Goal: Entertainment & Leisure: Browse casually

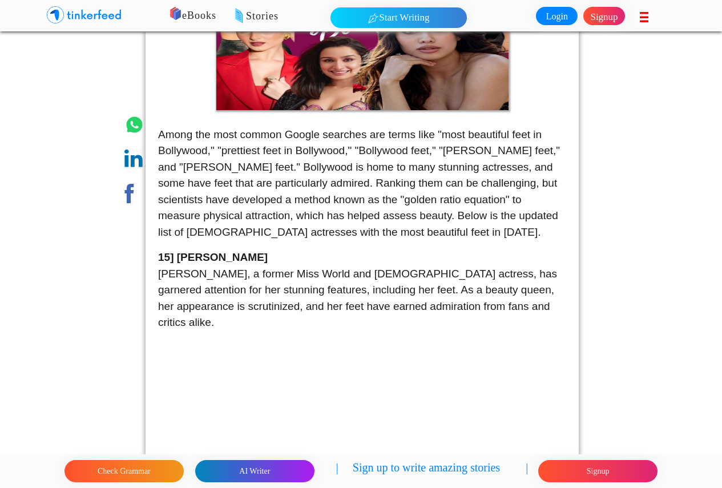
scroll to position [203, 0]
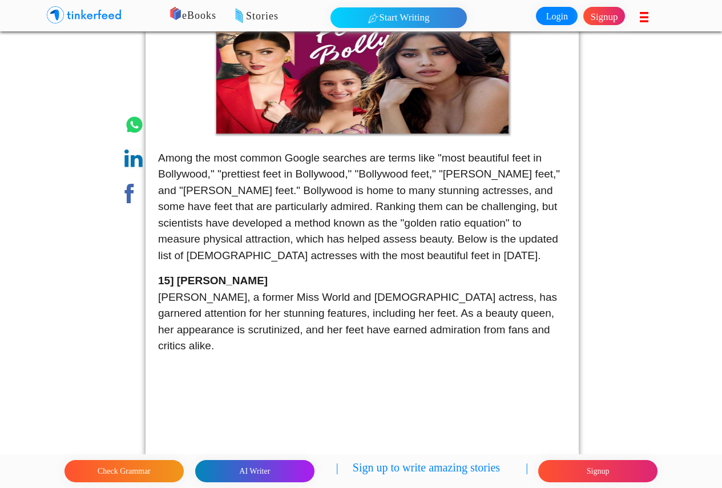
drag, startPoint x: 726, startPoint y: 42, endPoint x: 691, endPoint y: 313, distance: 273.9
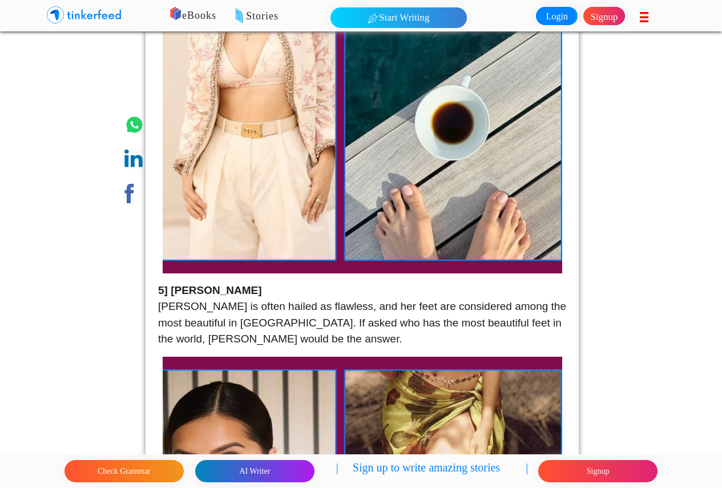
drag, startPoint x: 691, startPoint y: 313, endPoint x: 659, endPoint y: 370, distance: 65.2
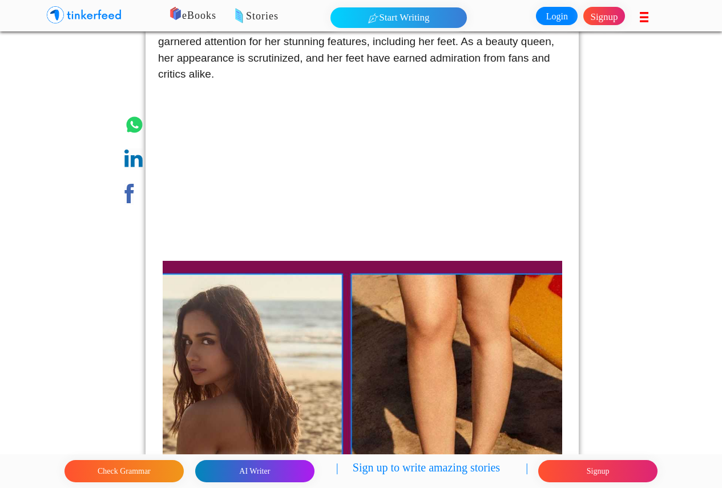
scroll to position [522, 0]
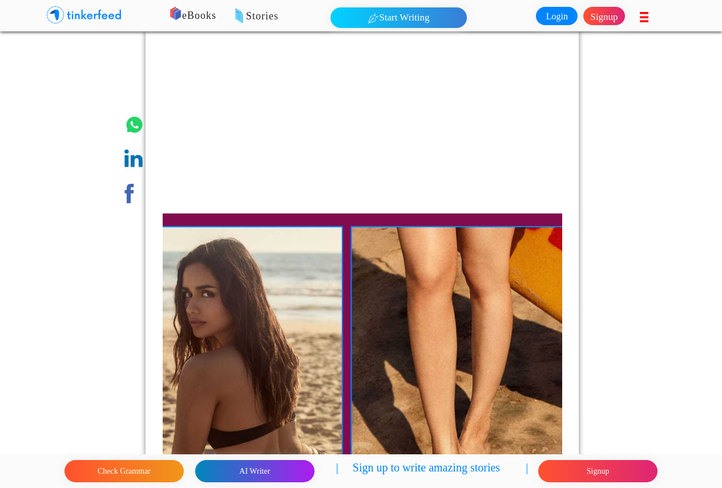
drag, startPoint x: 725, startPoint y: 45, endPoint x: 717, endPoint y: 317, distance: 272.5
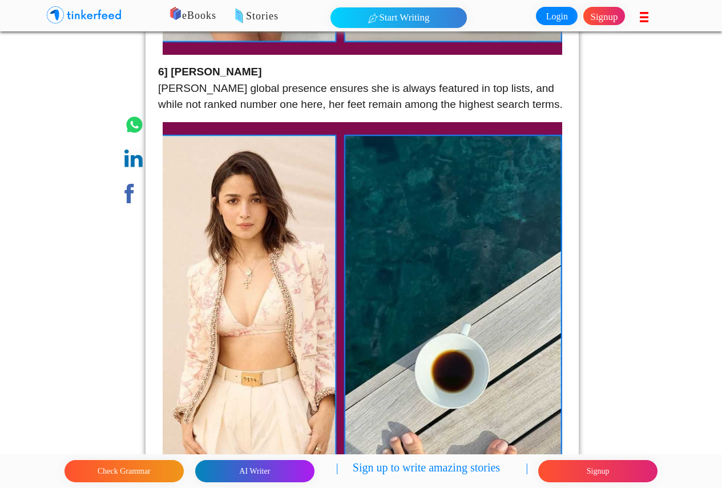
scroll to position [2353, 0]
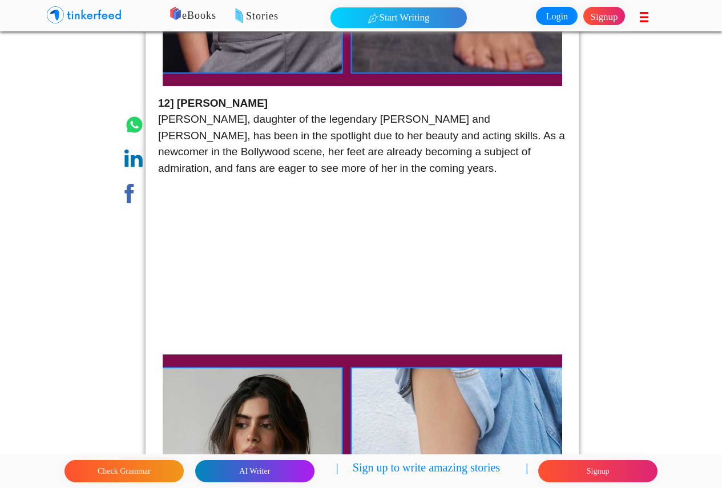
drag, startPoint x: 727, startPoint y: 304, endPoint x: 698, endPoint y: 63, distance: 242.7
drag, startPoint x: 698, startPoint y: 63, endPoint x: 713, endPoint y: 264, distance: 202.1
drag, startPoint x: 713, startPoint y: 264, endPoint x: 713, endPoint y: 320, distance: 56.0
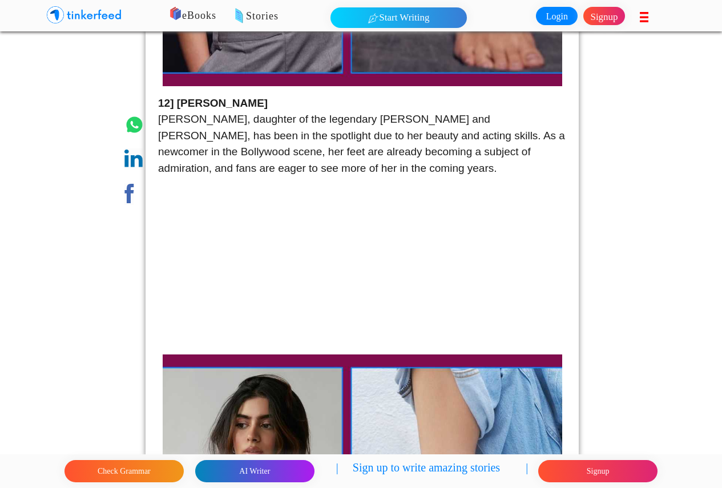
drag, startPoint x: 713, startPoint y: 320, endPoint x: 688, endPoint y: 368, distance: 54.1
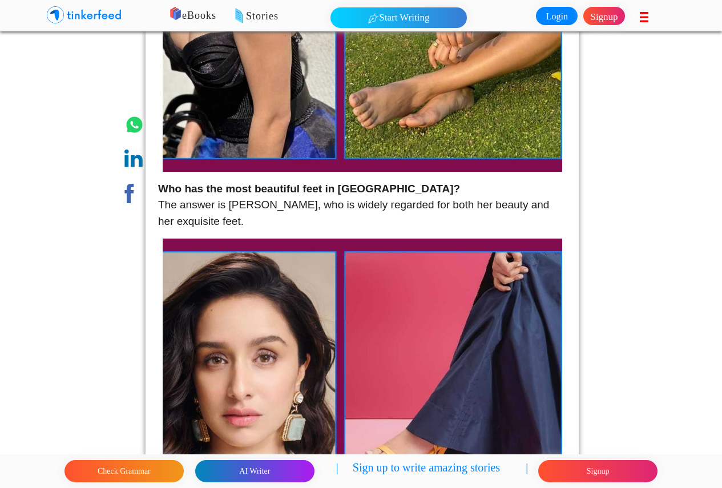
scroll to position [8615, 0]
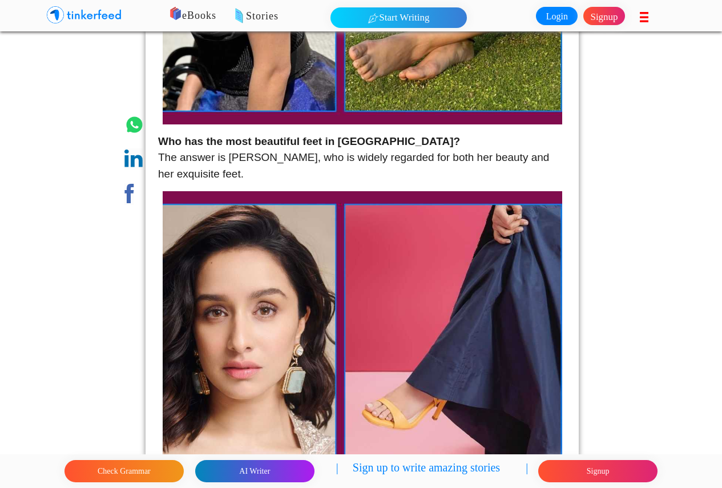
drag, startPoint x: 730, startPoint y: 441, endPoint x: 713, endPoint y: 462, distance: 27.6
click at [713, 462] on footer "Check Grammar AI Writer | Sign up to write amazing stories | Signup" at bounding box center [361, 471] width 722 height 34
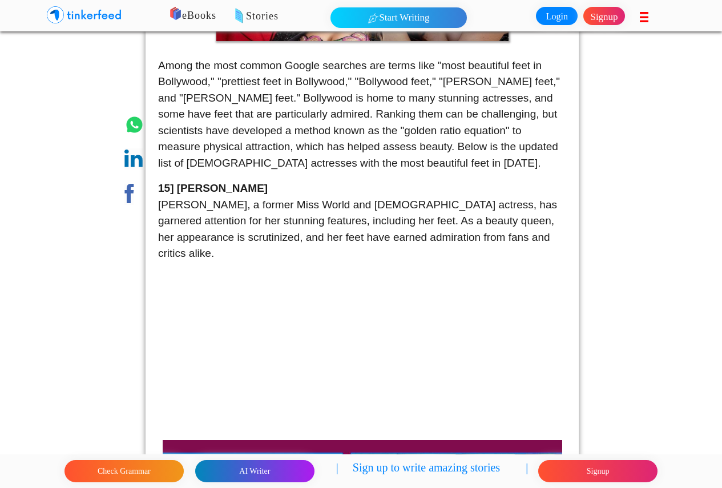
scroll to position [0, 0]
